Goal: Find contact information: Find contact information

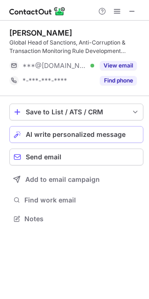
scroll to position [212, 149]
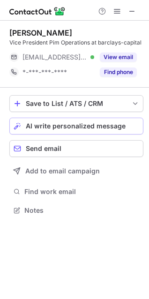
scroll to position [4, 4]
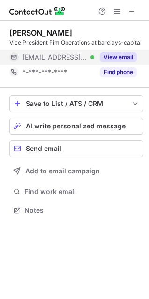
click at [111, 56] on button "View email" at bounding box center [118, 57] width 37 height 9
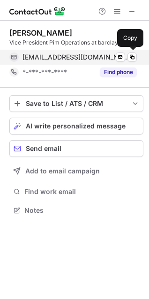
click at [80, 57] on span "[EMAIL_ADDRESS][DOMAIN_NAME]" at bounding box center [76, 57] width 107 height 8
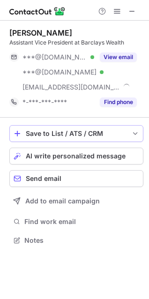
scroll to position [234, 149]
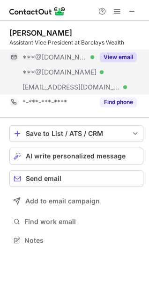
click at [118, 56] on button "View email" at bounding box center [118, 57] width 37 height 9
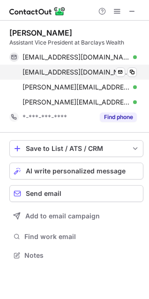
scroll to position [249, 149]
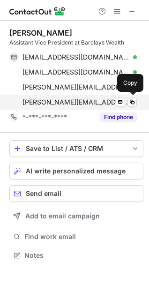
click at [48, 101] on span "[PERSON_NAME][EMAIL_ADDRESS][PERSON_NAME][DOMAIN_NAME]" at bounding box center [76, 102] width 107 height 8
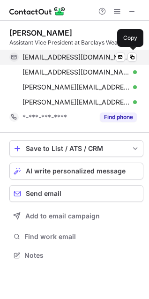
click at [44, 57] on span "[EMAIL_ADDRESS][DOMAIN_NAME]" at bounding box center [76, 57] width 107 height 8
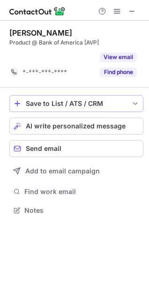
scroll to position [189, 149]
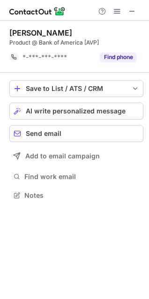
click at [137, 6] on div at bounding box center [117, 11] width 45 height 11
click at [135, 15] on span at bounding box center [133, 12] width 8 height 8
